Goal: Browse casually

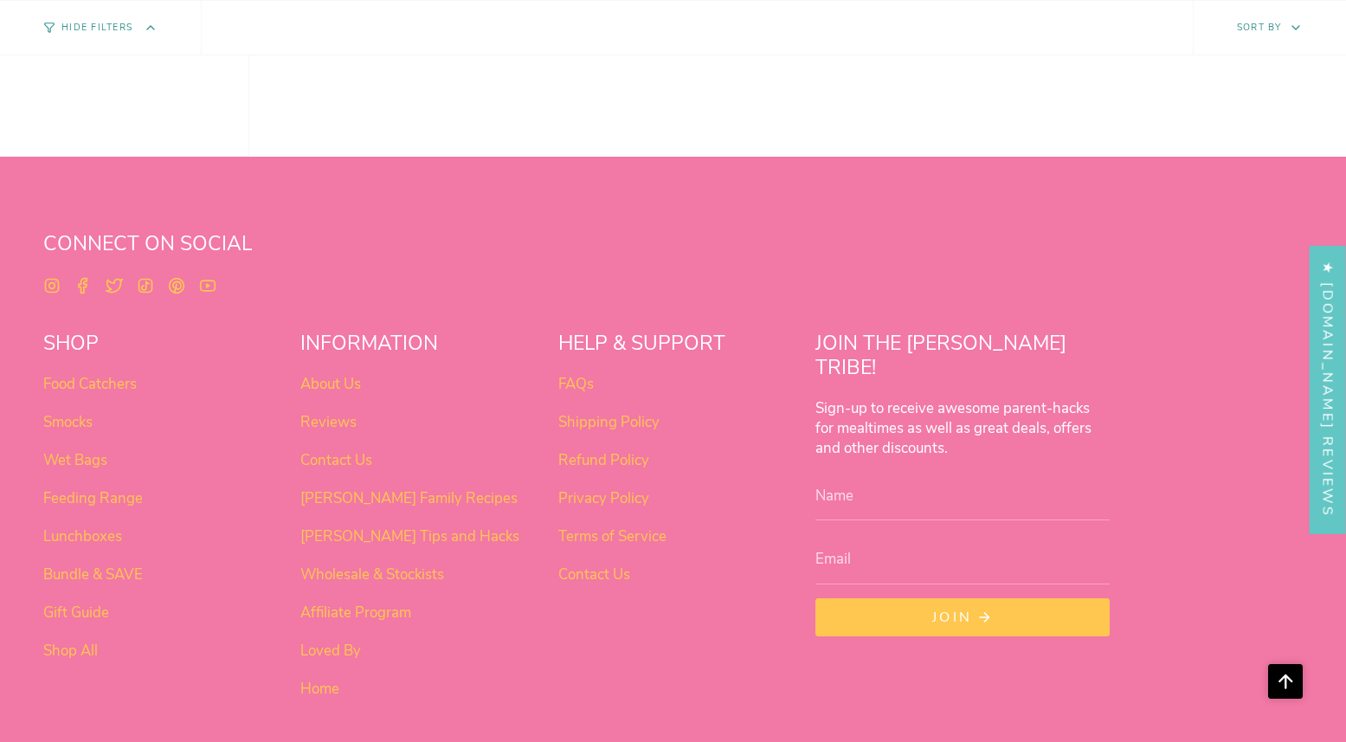
scroll to position [1391, 0]
